Goal: Information Seeking & Learning: Learn about a topic

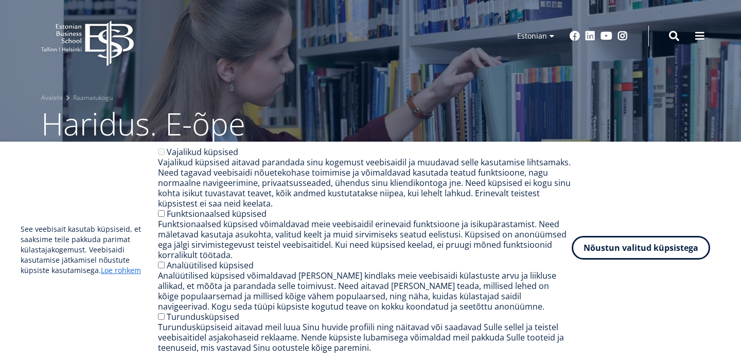
click at [627, 246] on button "Nõustun valitud küpsistega" at bounding box center [641, 248] width 138 height 24
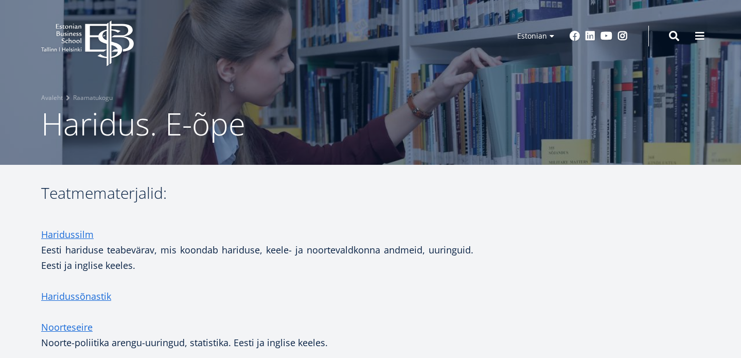
click at [80, 47] on icon "EBS Logo Created with Sketch." at bounding box center [87, 44] width 93 height 46
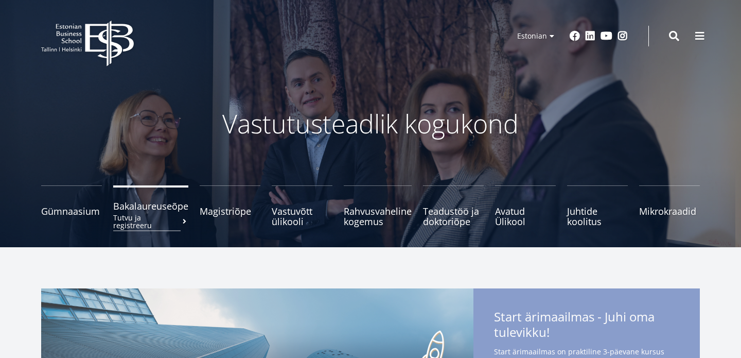
click at [149, 208] on span "Bakalaureuseõpe Tutvu ja registreeru" at bounding box center [150, 206] width 75 height 10
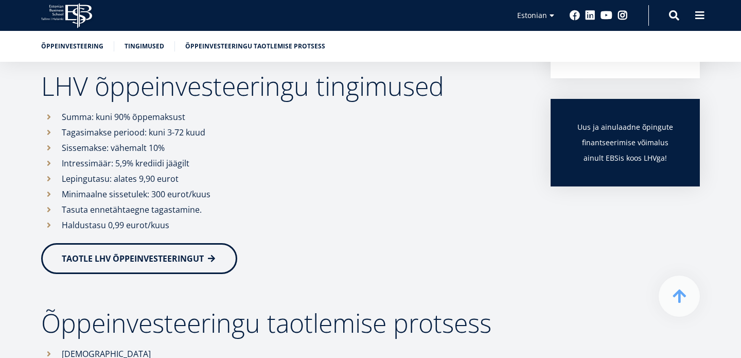
scroll to position [302, 0]
